Goal: Task Accomplishment & Management: Manage account settings

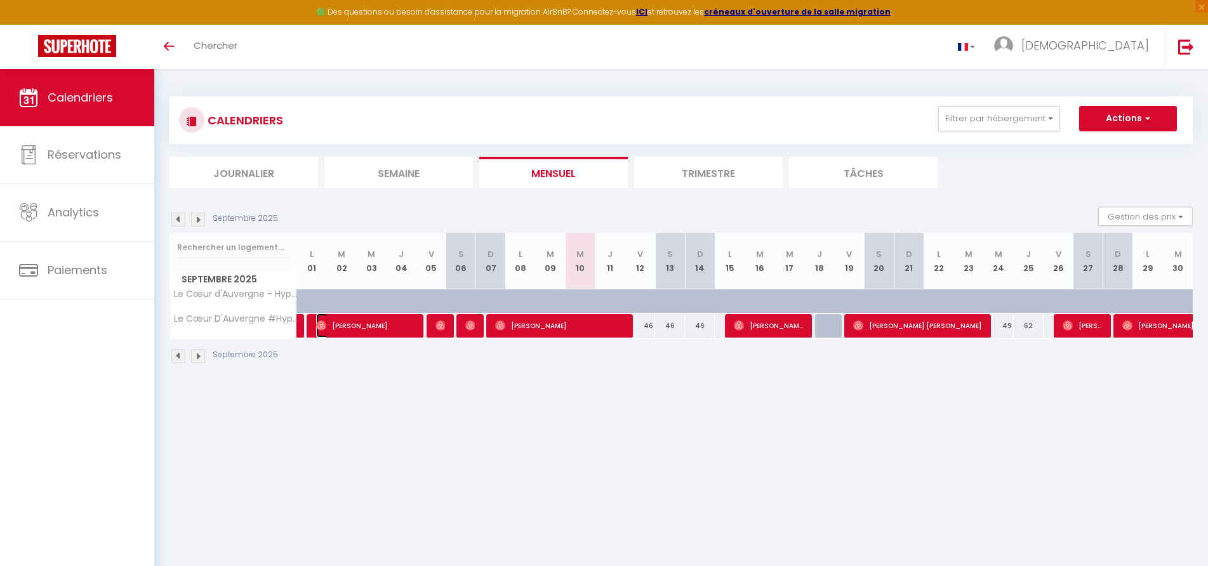
click at [364, 328] on span "[PERSON_NAME]" at bounding box center [366, 326] width 100 height 24
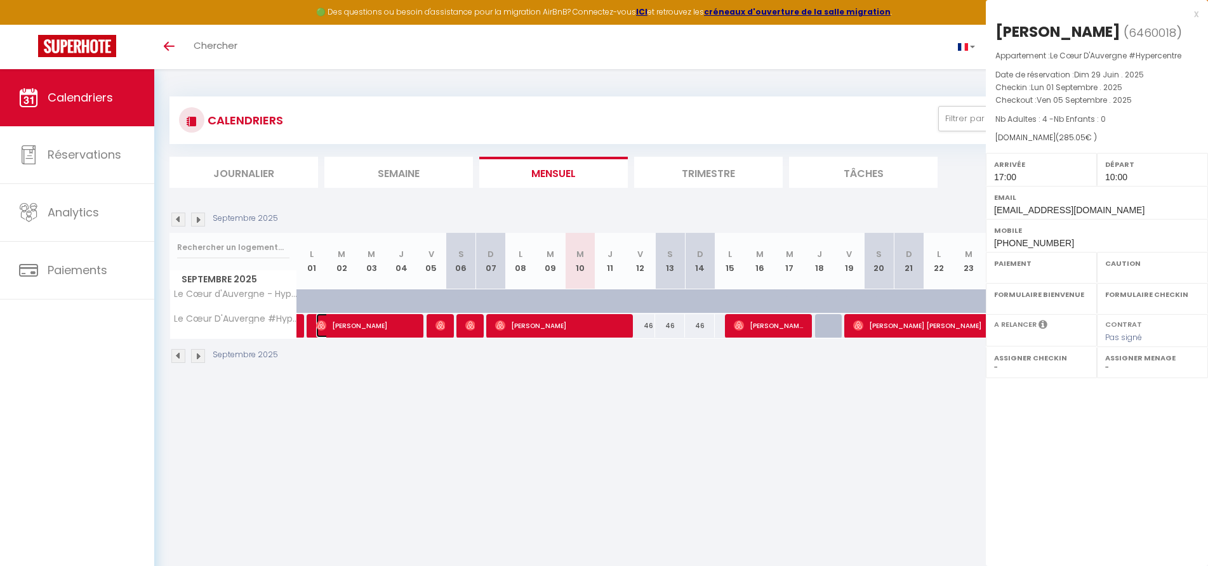
select select "OK"
select select "1"
select select "0"
select select "1"
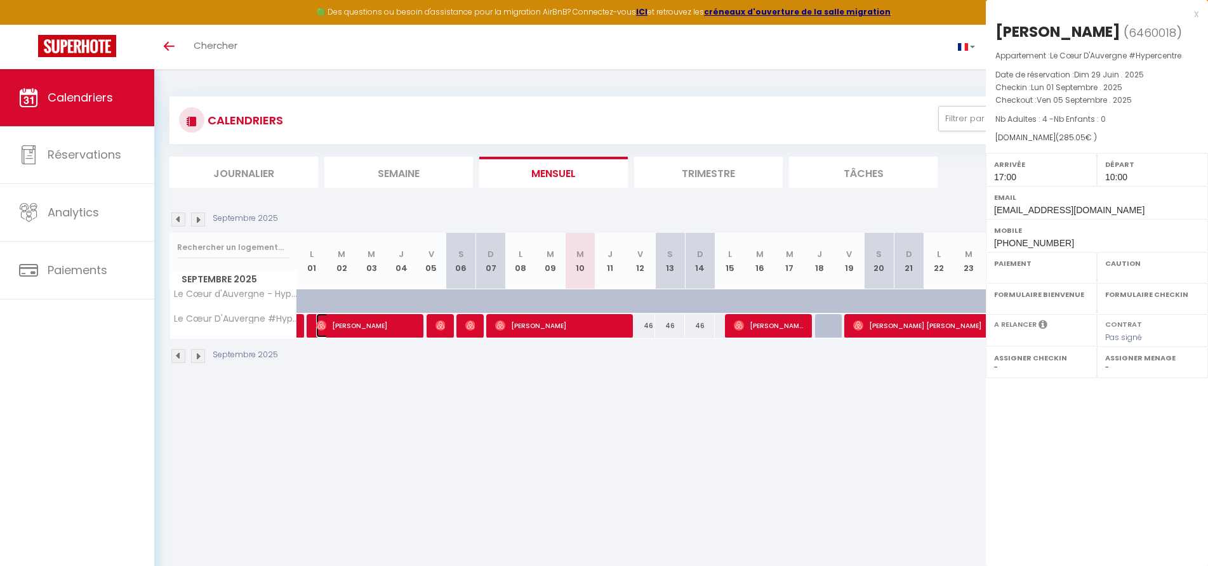
select select
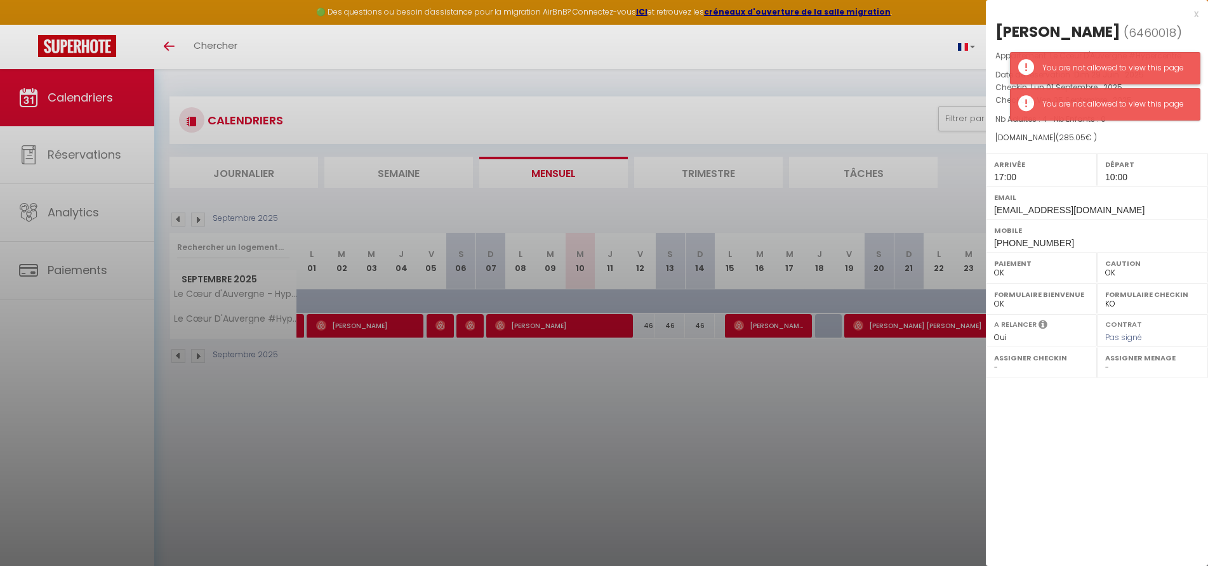
click at [1084, 63] on div "You are not allowed to view this page" at bounding box center [1114, 68] width 145 height 12
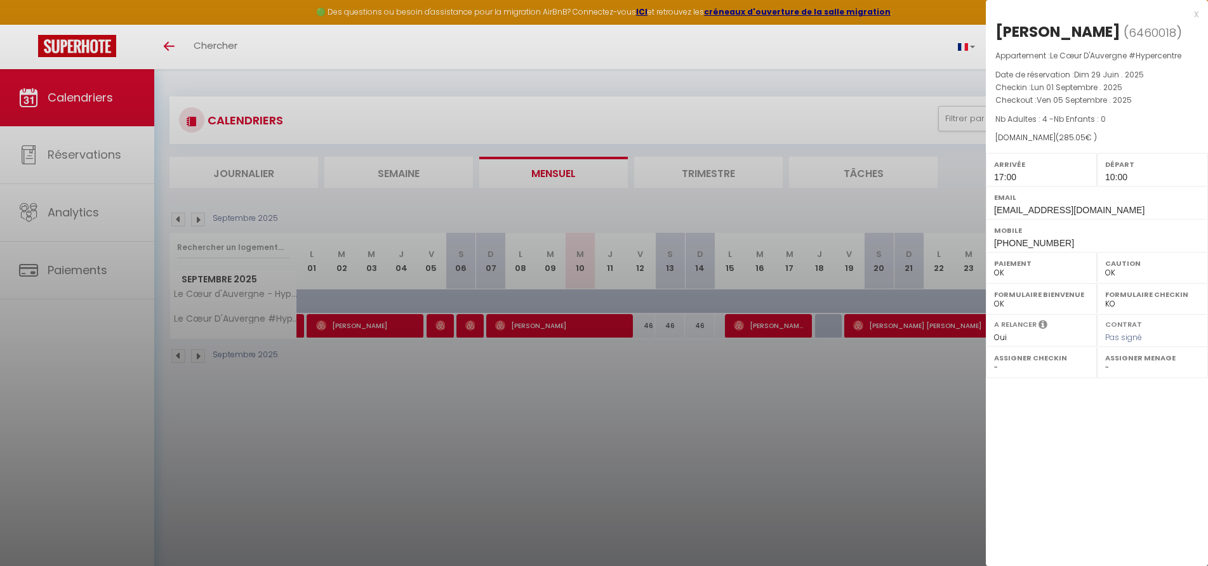
click at [545, 321] on div at bounding box center [604, 283] width 1208 height 566
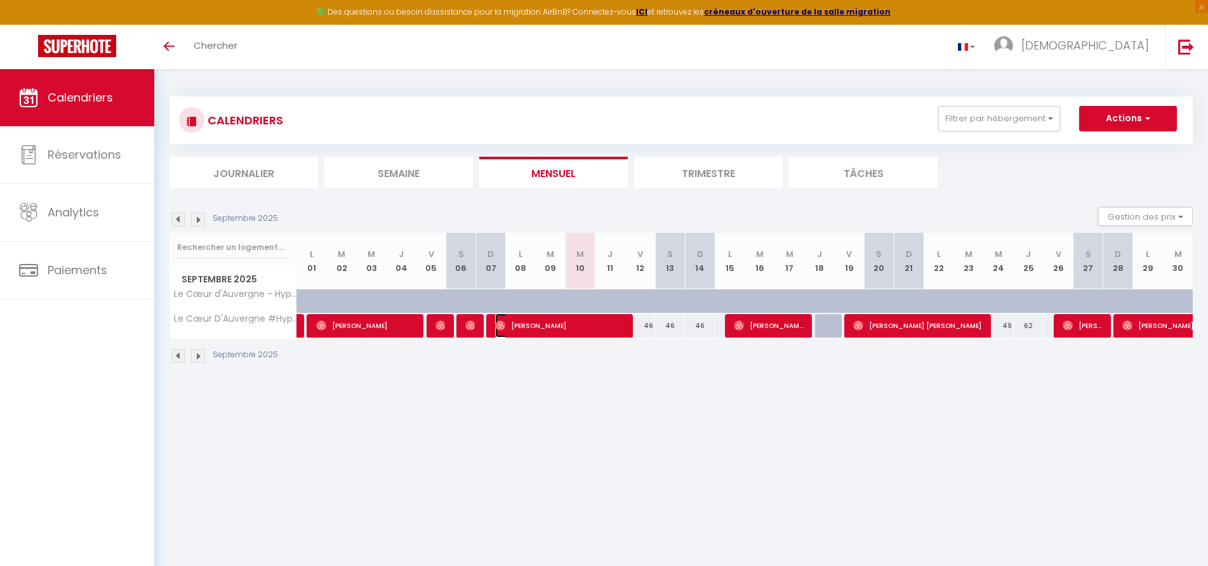
click at [546, 322] on span "[PERSON_NAME]" at bounding box center [559, 326] width 129 height 24
select select
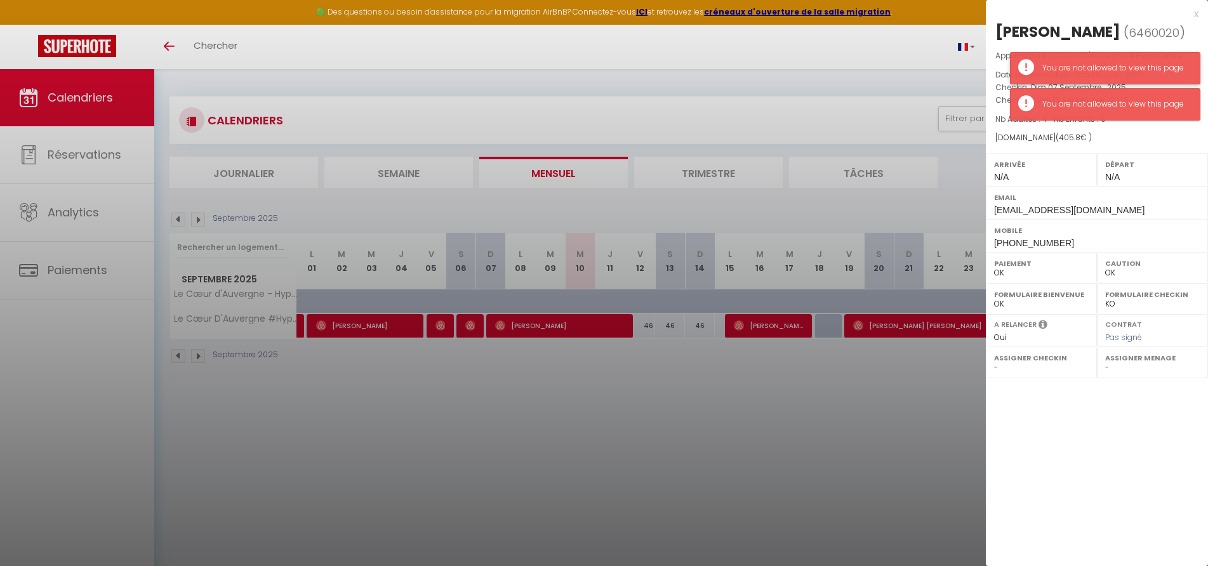
click at [1116, 66] on div "You are not allowed to view this page" at bounding box center [1114, 68] width 145 height 12
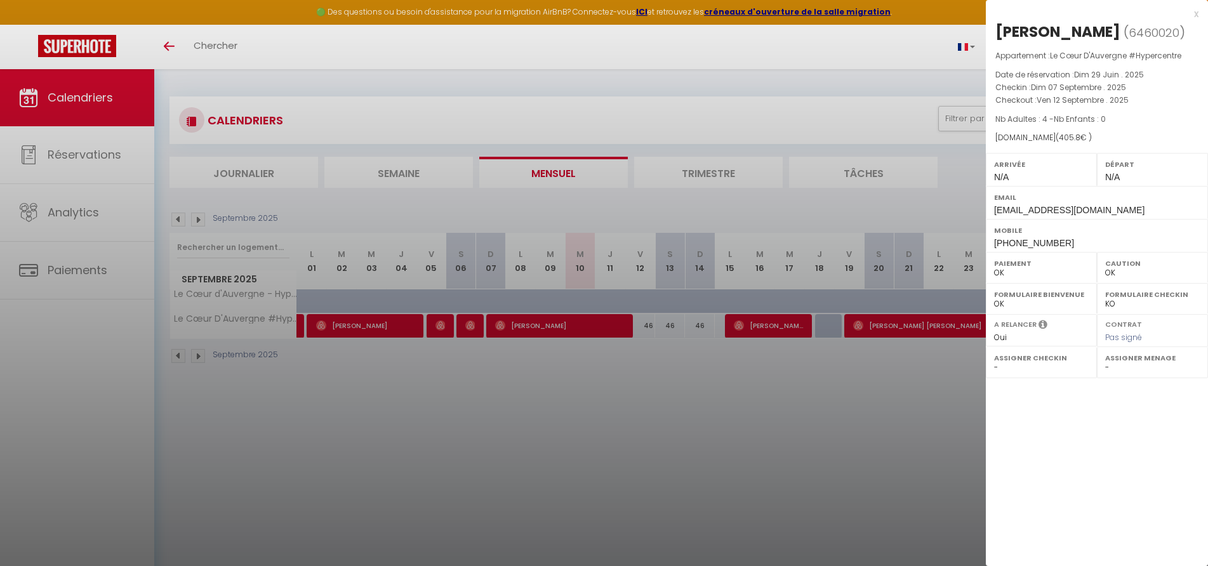
click at [778, 326] on div at bounding box center [604, 283] width 1208 height 566
